Goal: Information Seeking & Learning: Learn about a topic

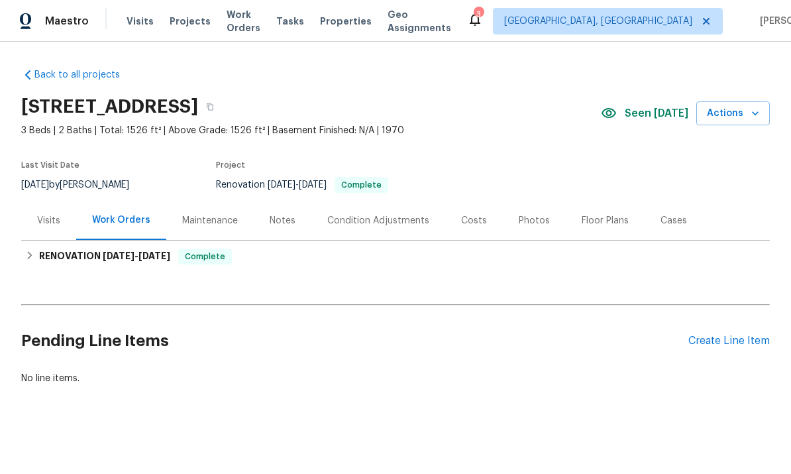
scroll to position [1, 0]
click at [304, 19] on span "Tasks" at bounding box center [290, 21] width 28 height 9
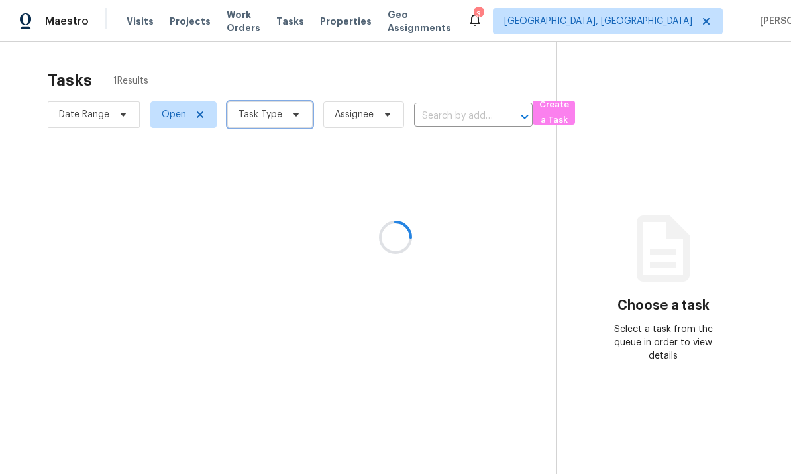
click at [282, 115] on span "Task Type" at bounding box center [269, 114] width 85 height 26
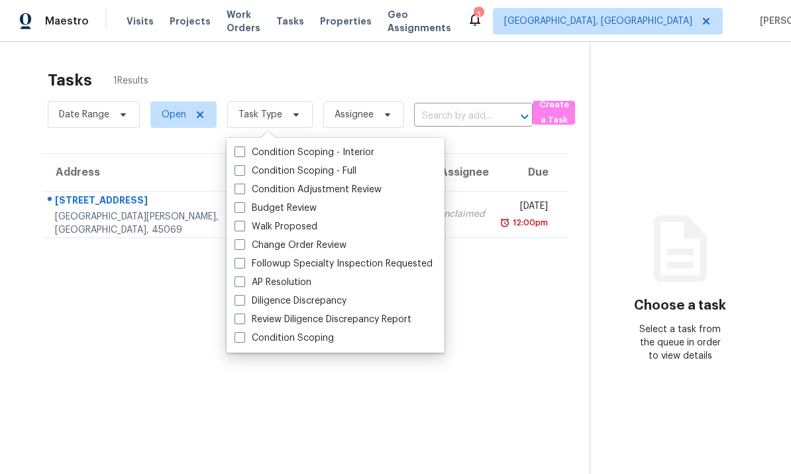
click at [336, 258] on label "Followup Specialty Inspection Requested" at bounding box center [333, 263] width 198 height 13
click at [243, 258] on input "Followup Specialty Inspection Requested" at bounding box center [238, 261] width 9 height 9
checkbox input "true"
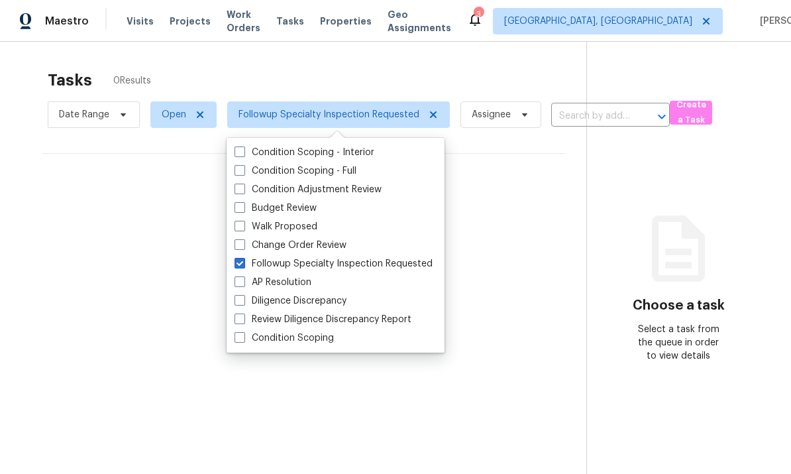
click at [343, 240] on label "Change Order Review" at bounding box center [290, 244] width 112 height 13
click at [243, 240] on input "Change Order Review" at bounding box center [238, 242] width 9 height 9
click at [295, 250] on label "Change Order Review" at bounding box center [290, 244] width 112 height 13
click at [243, 247] on input "Change Order Review" at bounding box center [238, 242] width 9 height 9
checkbox input "false"
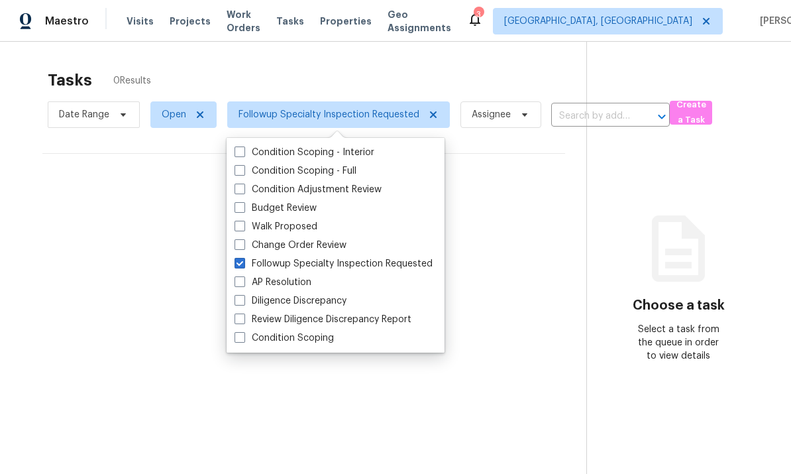
click at [320, 268] on label "Followup Specialty Inspection Requested" at bounding box center [333, 263] width 198 height 13
click at [243, 266] on input "Followup Specialty Inspection Requested" at bounding box center [238, 261] width 9 height 9
checkbox input "false"
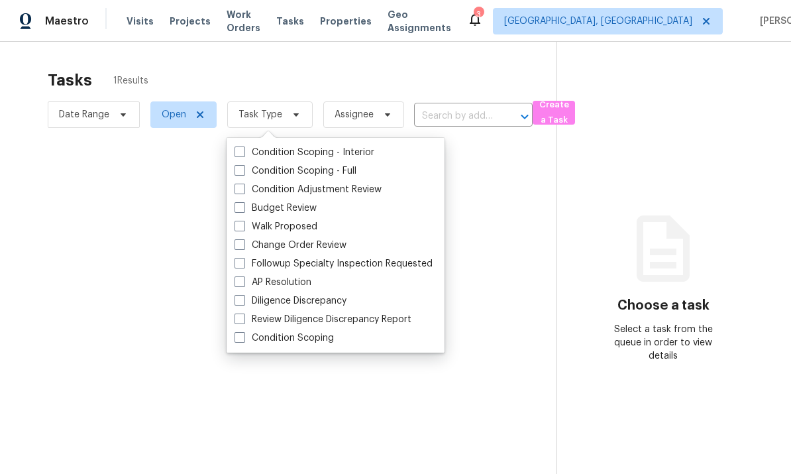
click at [324, 245] on label "Change Order Review" at bounding box center [290, 244] width 112 height 13
click at [243, 245] on input "Change Order Review" at bounding box center [238, 242] width 9 height 9
checkbox input "true"
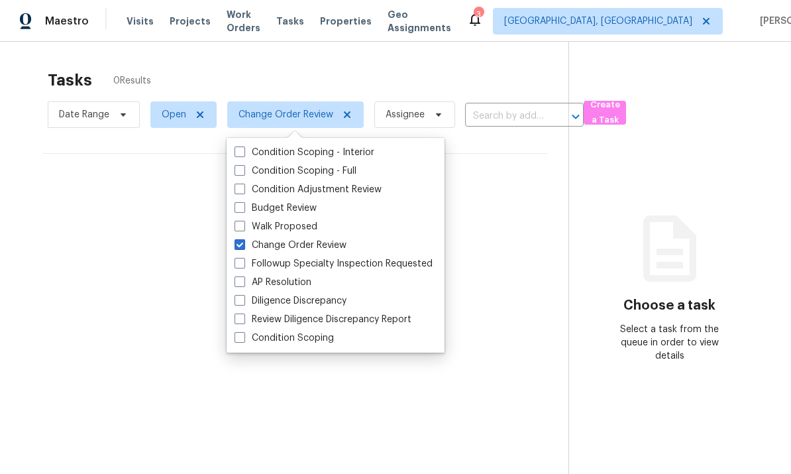
click at [165, 370] on section "Tasks 0 Results Date Range Open Change Order Review Assignee ​ Create a Task No…" at bounding box center [294, 289] width 547 height 452
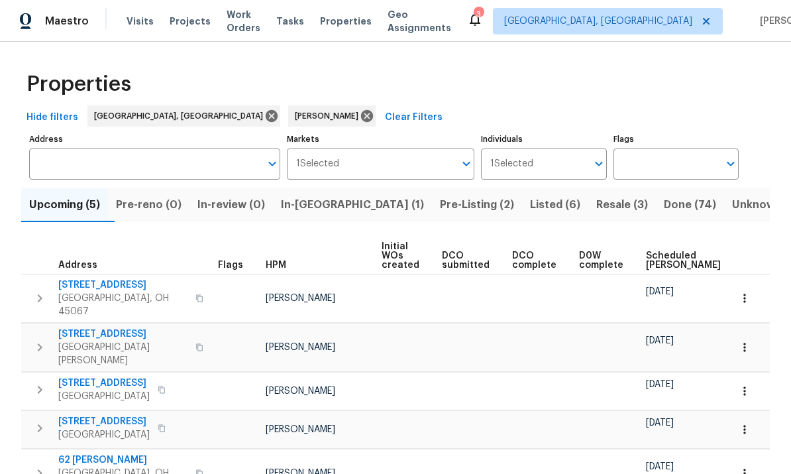
scroll to position [0, -1]
click at [432, 464] on td at bounding box center [406, 472] width 60 height 48
click at [336, 206] on span "In-reno (1)" at bounding box center [352, 204] width 143 height 19
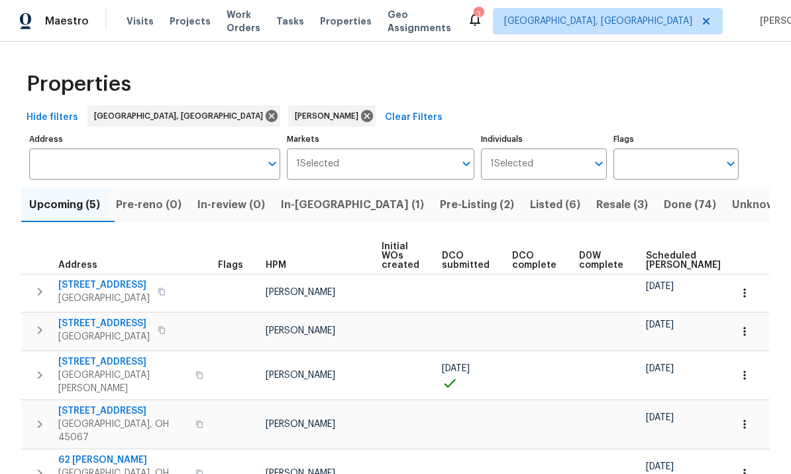
scroll to position [36, 0]
click at [98, 355] on span "[STREET_ADDRESS]" at bounding box center [122, 361] width 129 height 13
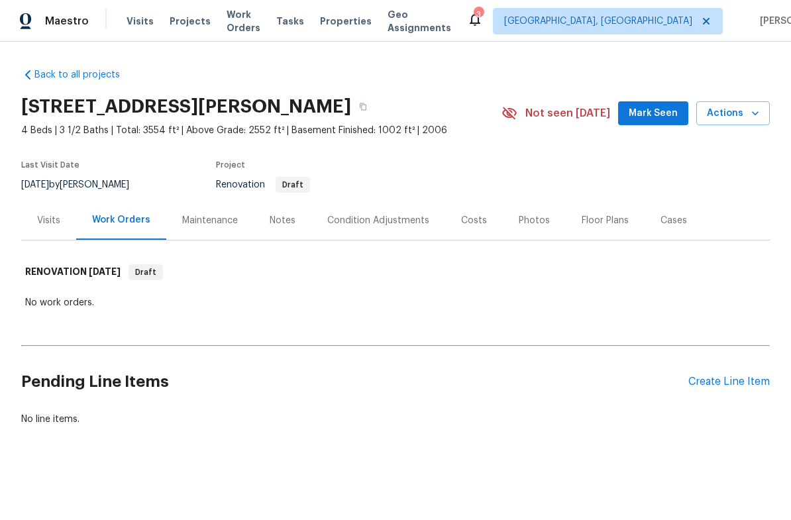
click at [392, 225] on div "Condition Adjustments" at bounding box center [378, 220] width 102 height 13
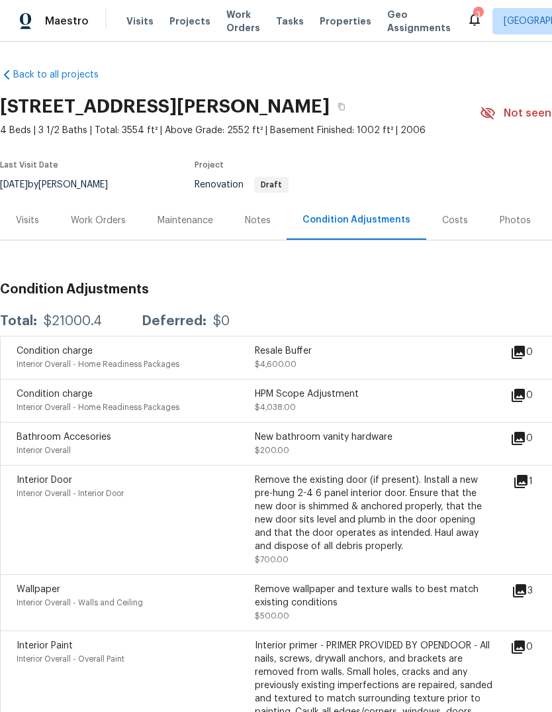
click at [34, 226] on div "Visits" at bounding box center [27, 220] width 23 height 13
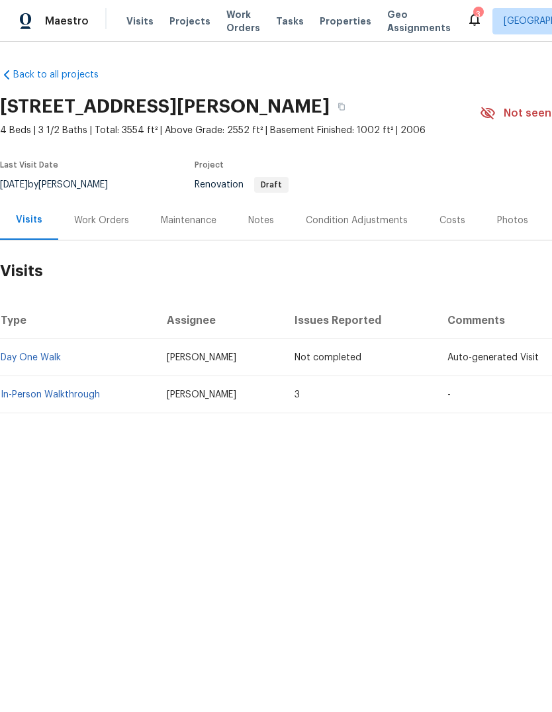
click at [60, 390] on link "In-Person Walkthrough" at bounding box center [50, 394] width 99 height 9
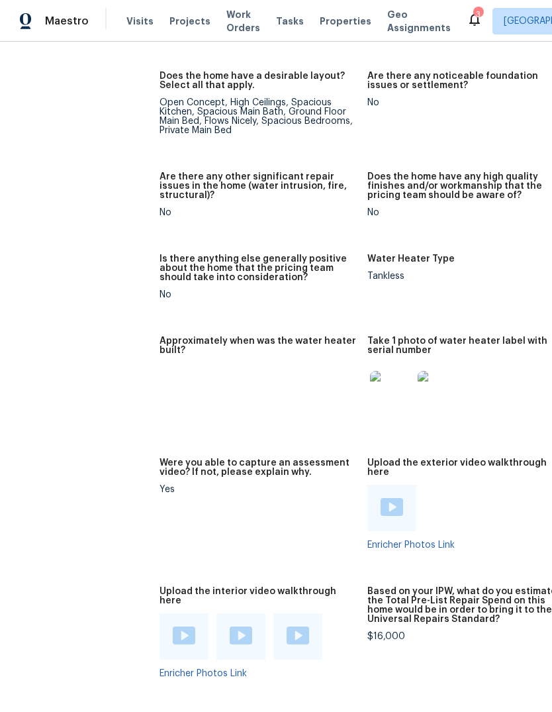
scroll to position [2856, 3]
click at [172, 519] on img at bounding box center [183, 636] width 23 height 18
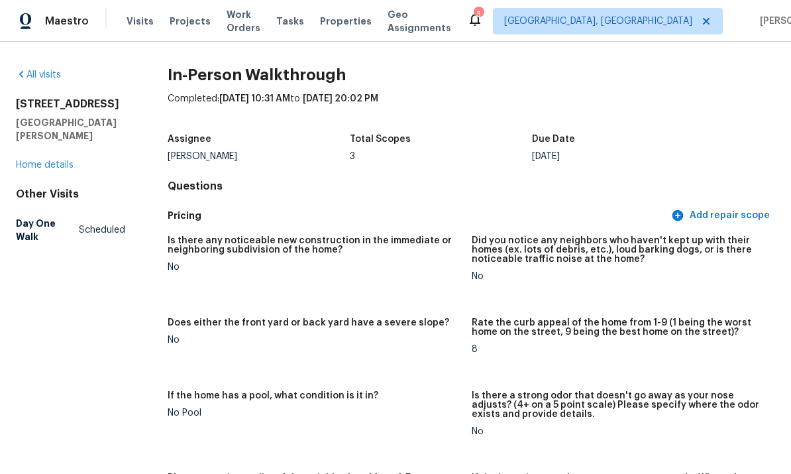
scroll to position [0, 0]
click at [65, 163] on link "Home details" at bounding box center [45, 164] width 58 height 9
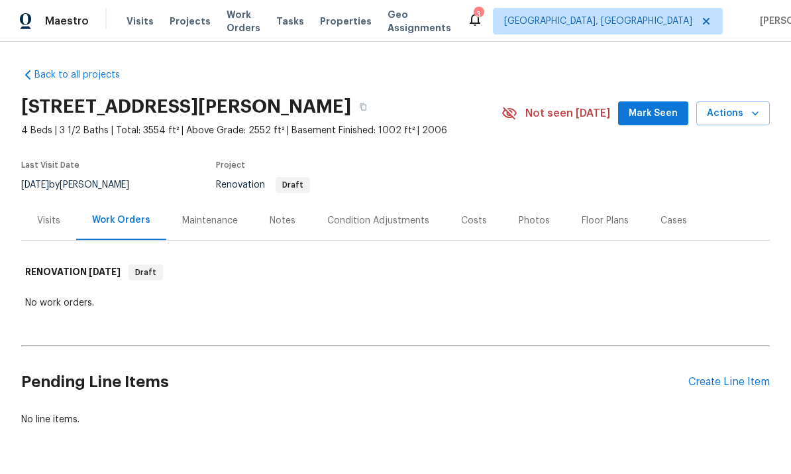
click at [287, 219] on div "Notes" at bounding box center [283, 220] width 26 height 13
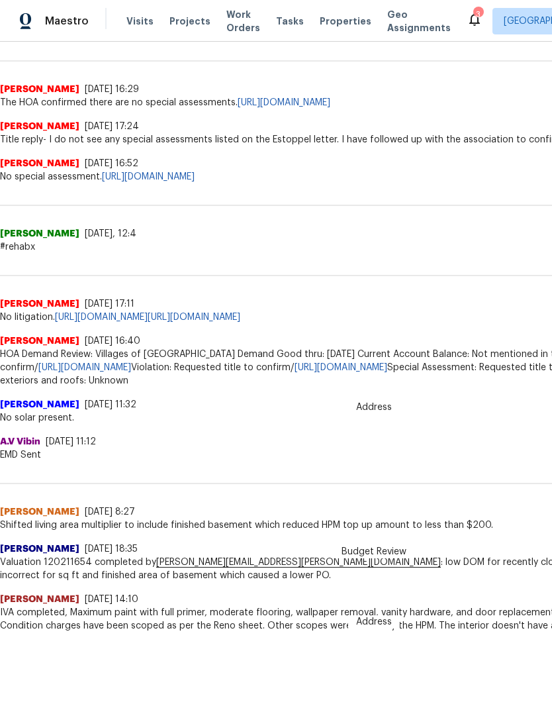
scroll to position [309, 0]
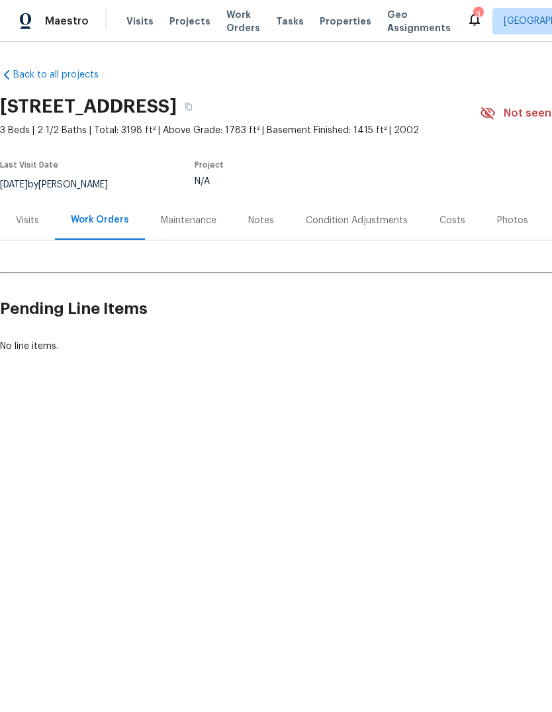
click at [35, 216] on div "Visits" at bounding box center [27, 220] width 23 height 13
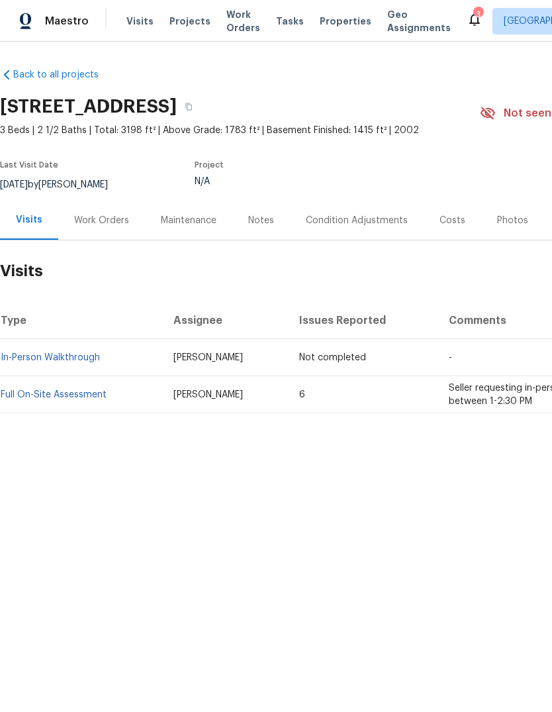
click at [36, 390] on link "Full On-Site Assessment" at bounding box center [54, 394] width 106 height 9
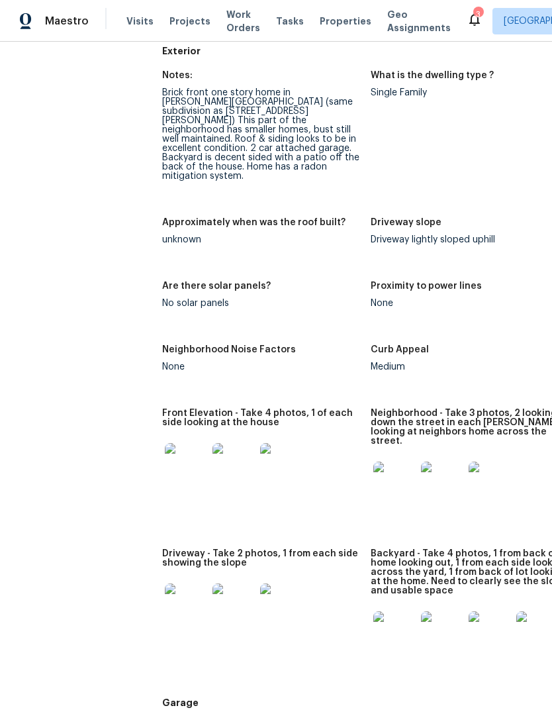
scroll to position [387, 0]
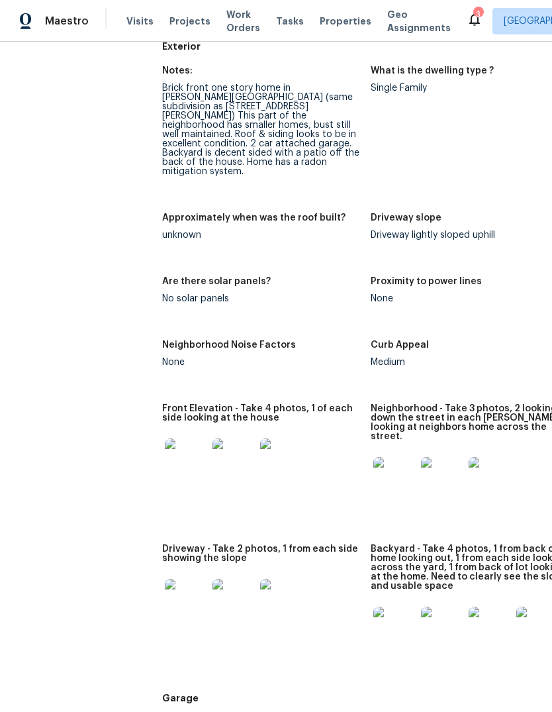
click at [176, 438] on img at bounding box center [186, 459] width 42 height 42
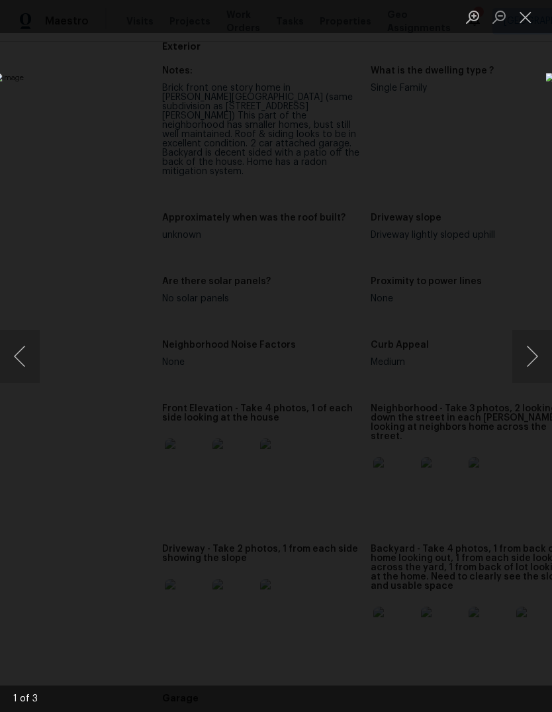
click at [525, 352] on button "Next image" at bounding box center [533, 356] width 40 height 53
click at [522, 358] on button "Next image" at bounding box center [533, 356] width 40 height 53
click at [521, 357] on button "Next image" at bounding box center [533, 356] width 40 height 53
click at [519, 359] on button "Next image" at bounding box center [533, 356] width 40 height 53
click at [518, 358] on button "Next image" at bounding box center [533, 356] width 40 height 53
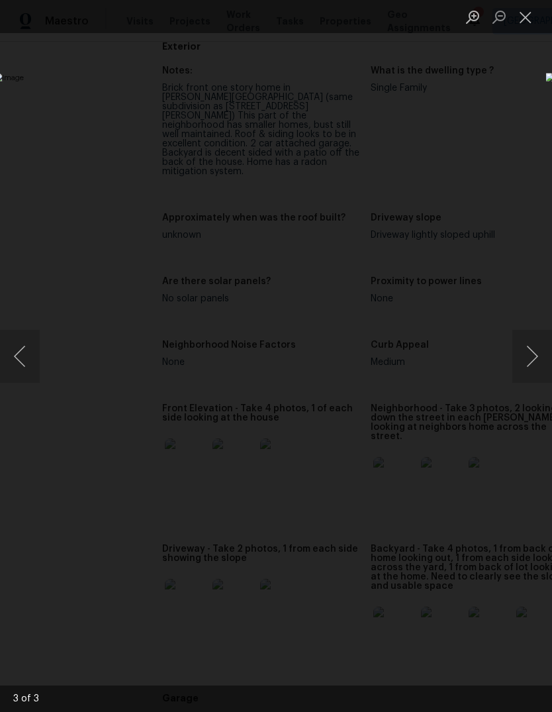
click at [521, 352] on button "Next image" at bounding box center [533, 356] width 40 height 53
click at [527, 11] on button "Close lightbox" at bounding box center [526, 16] width 26 height 23
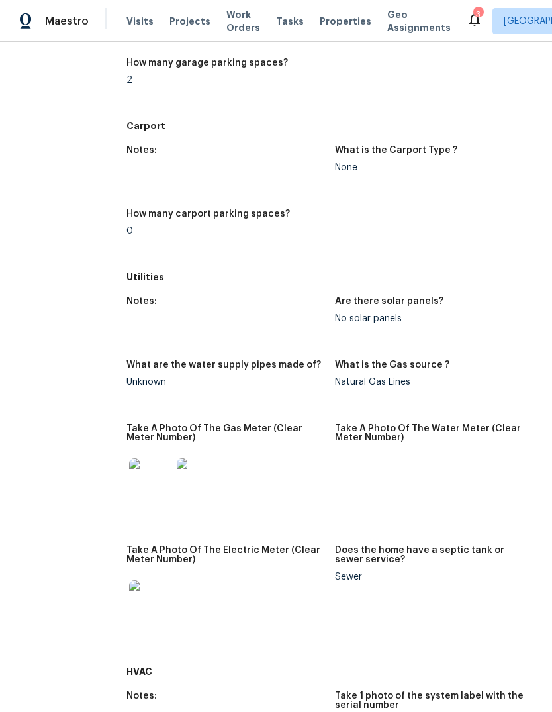
scroll to position [1112, 36]
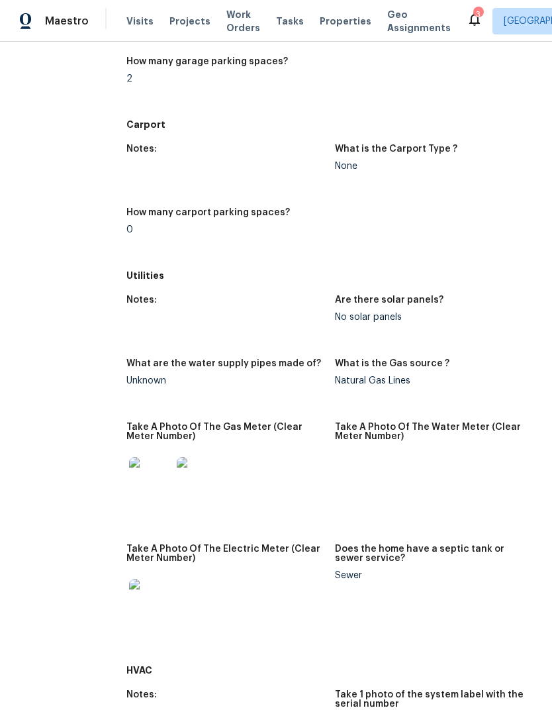
click at [142, 457] on img at bounding box center [150, 478] width 42 height 42
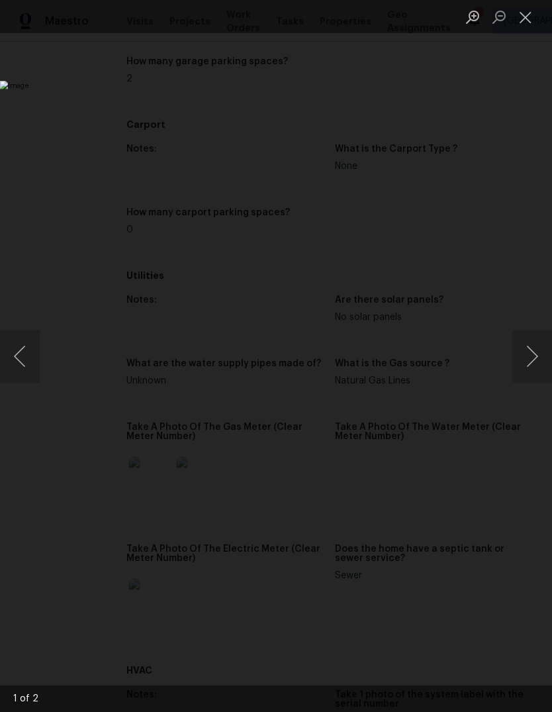
click at [521, 11] on button "Close lightbox" at bounding box center [526, 16] width 26 height 23
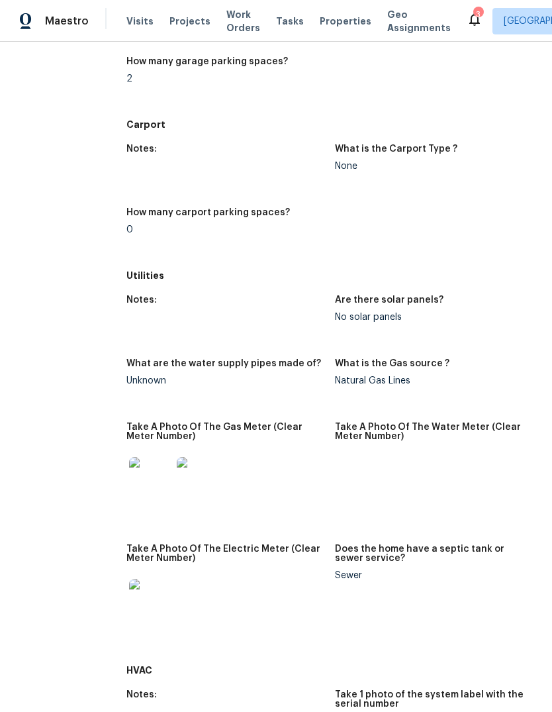
click at [523, 15] on div "Notes: What is the Garage Type ? Attached How many garage parking spaces? 2" at bounding box center [334, 48] width 417 height 127
